Goal: Task Accomplishment & Management: Manage account settings

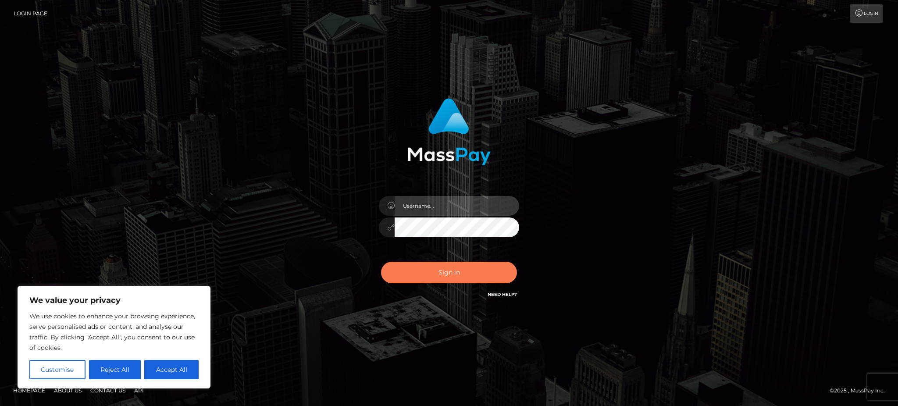
type input "Gaizelle"
click at [430, 282] on button "Sign in" at bounding box center [449, 272] width 136 height 21
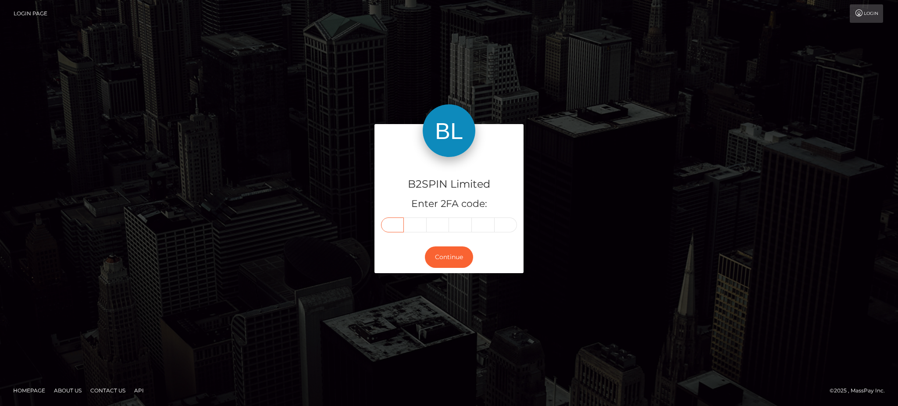
click at [386, 228] on input "text" at bounding box center [392, 224] width 23 height 15
type input "3"
type input "6"
type input "1"
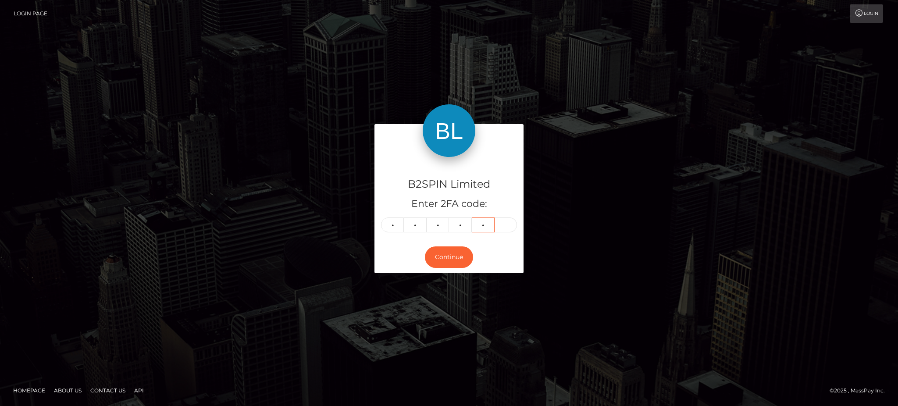
type input "1"
type input "3"
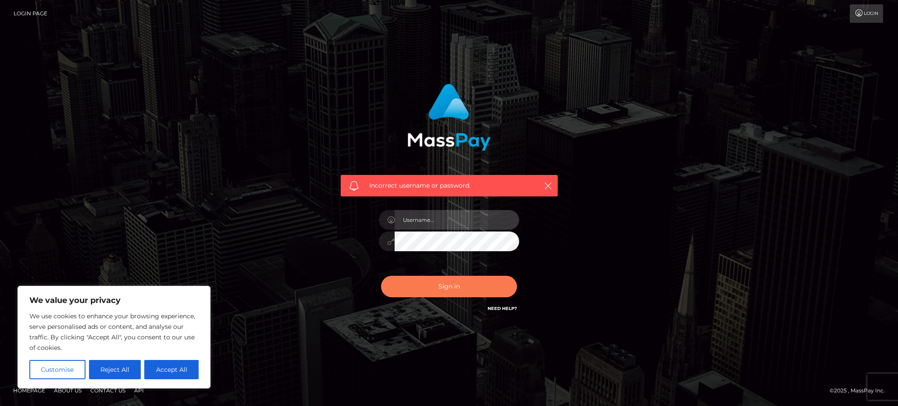
type input "Gaizelle"
click at [418, 281] on button "Sign in" at bounding box center [449, 286] width 136 height 21
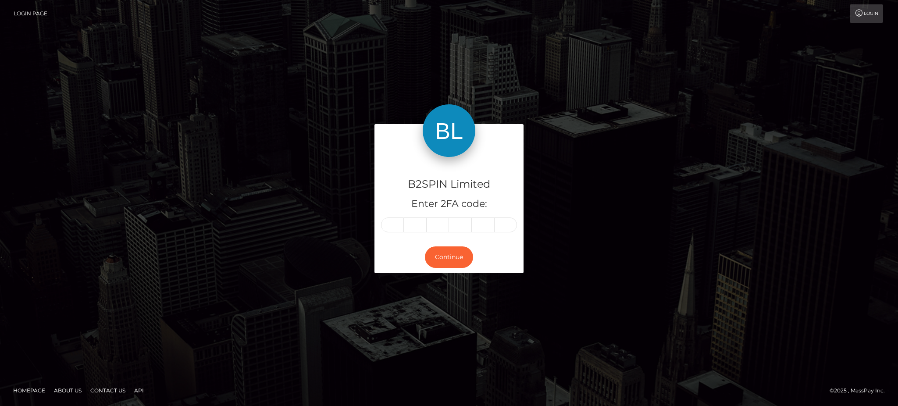
click at [396, 229] on input "text" at bounding box center [392, 224] width 23 height 15
type input "3"
type input "6"
type input "1"
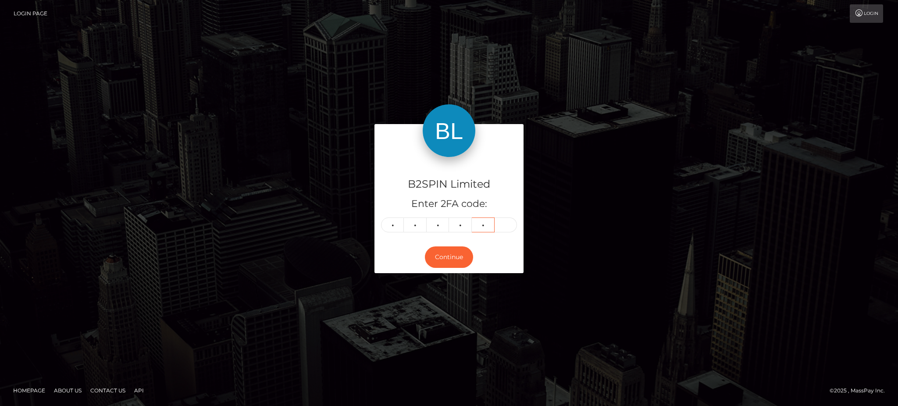
type input "3"
type input "2"
click at [445, 255] on button "Continue" at bounding box center [449, 256] width 48 height 21
